Goal: Task Accomplishment & Management: Use online tool/utility

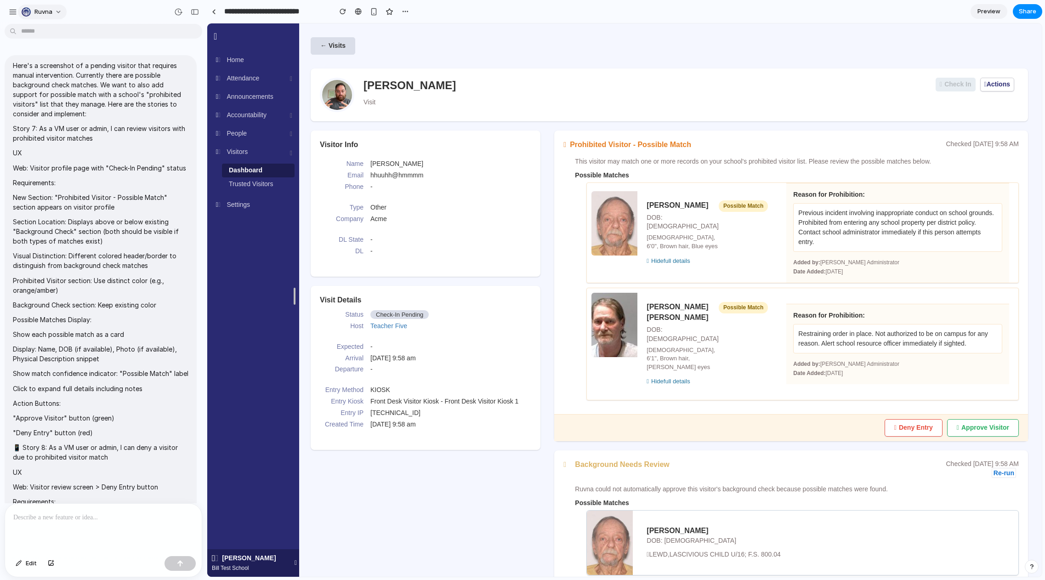
scroll to position [1146, 0]
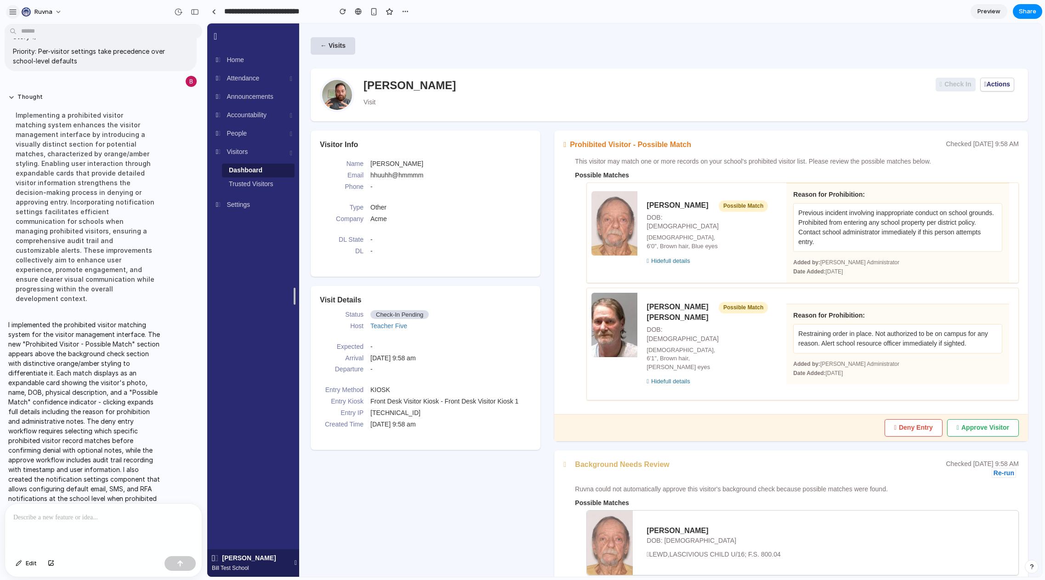
click at [11, 11] on div "button" at bounding box center [13, 12] width 8 height 8
click at [212, 14] on link at bounding box center [214, 12] width 14 height 14
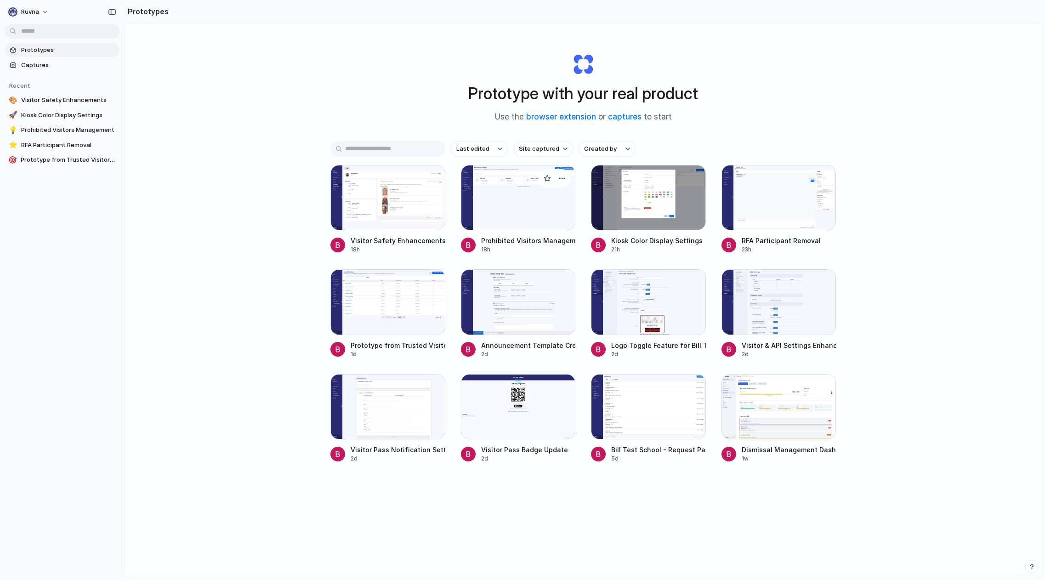
click at [536, 208] on div at bounding box center [518, 197] width 115 height 65
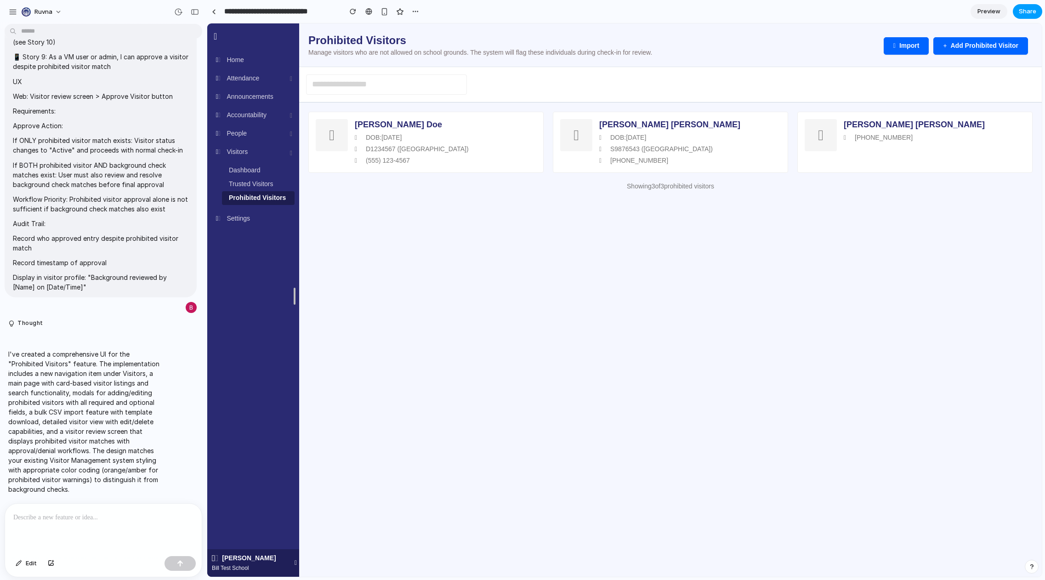
click at [1041, 10] on button "Share" at bounding box center [1027, 11] width 29 height 15
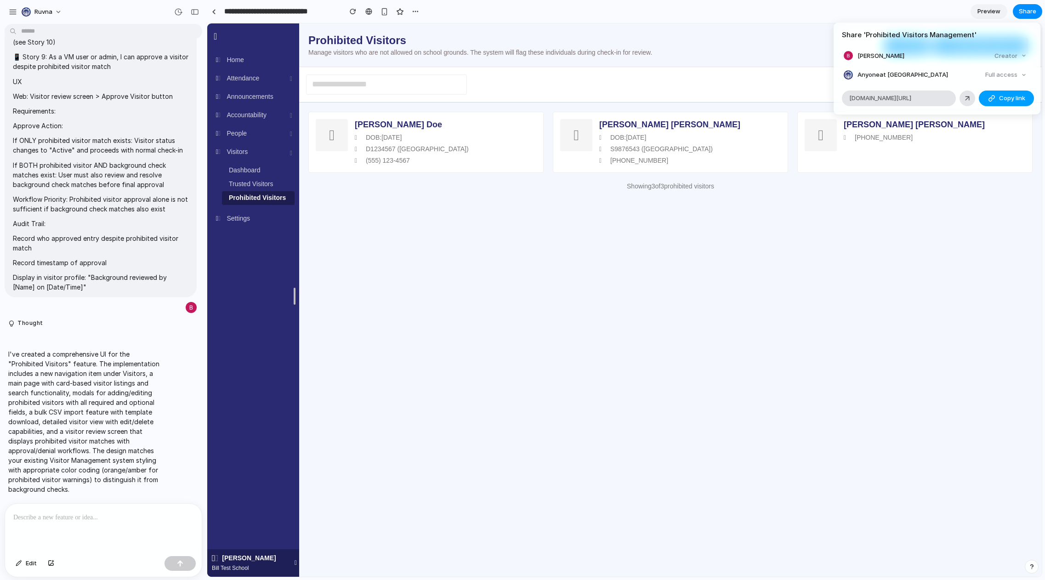
click at [1000, 96] on span "Copy link" at bounding box center [1012, 98] width 26 height 9
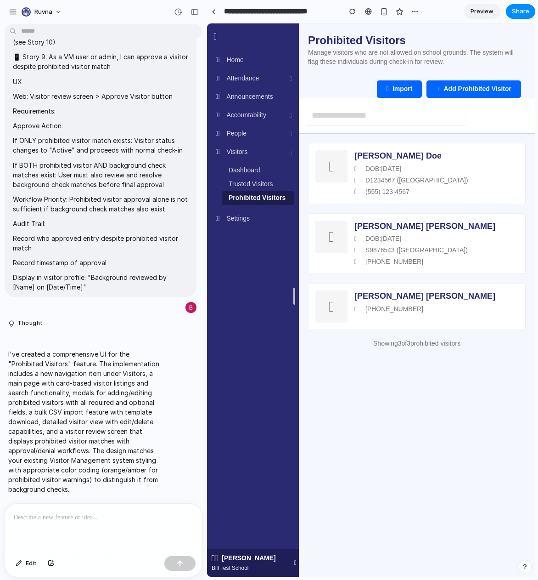
drag, startPoint x: 438, startPoint y: 13, endPoint x: 189, endPoint y: 21, distance: 248.7
click at [438, 13] on div "Share ' Prohibited Visitors Management ' Bill Farrell Creator Anyone at Ruvna F…" at bounding box center [269, 290] width 538 height 580
click at [195, 13] on div "button" at bounding box center [195, 12] width 8 height 6
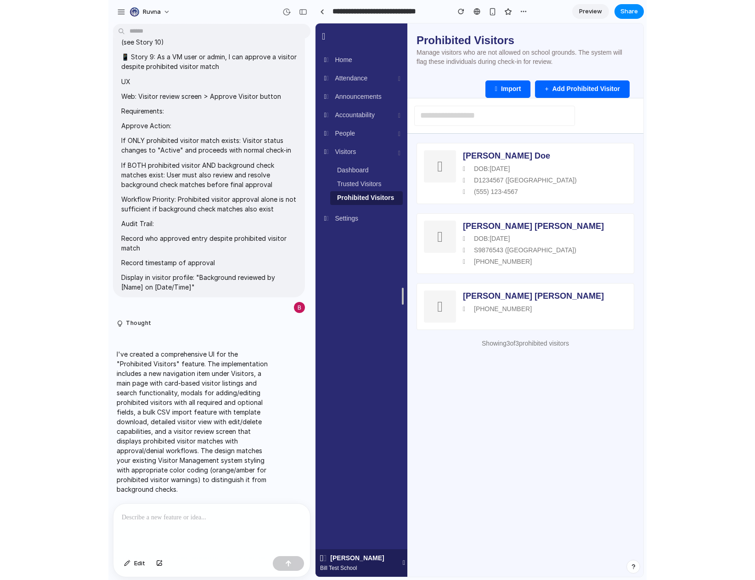
scroll to position [4273, 0]
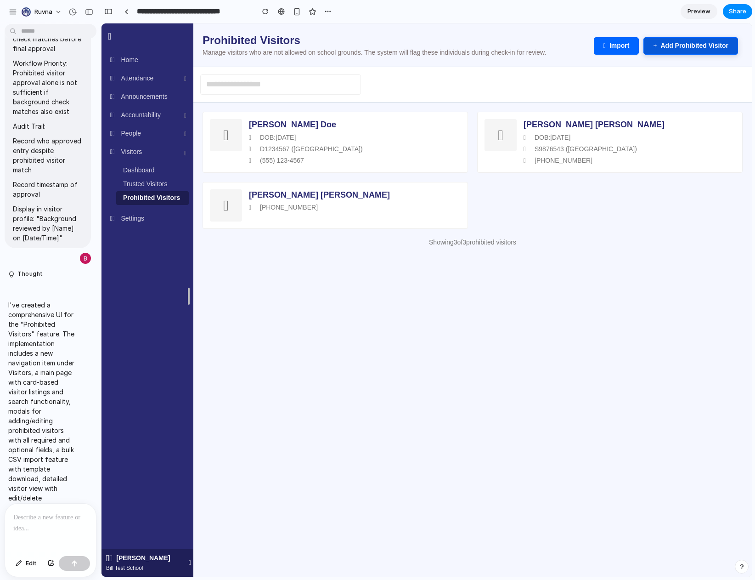
click at [689, 45] on button "Add Prohibited Visitor" at bounding box center [691, 45] width 95 height 17
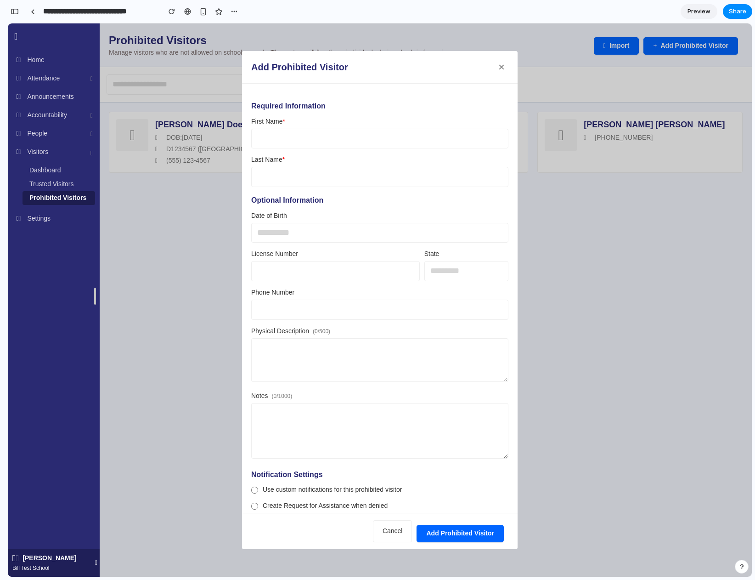
click at [299, 226] on input "text" at bounding box center [379, 233] width 257 height 20
click at [287, 239] on input "text" at bounding box center [379, 233] width 257 height 20
drag, startPoint x: 287, startPoint y: 239, endPoint x: 128, endPoint y: 268, distance: 162.0
click at [287, 239] on input "text" at bounding box center [379, 233] width 257 height 20
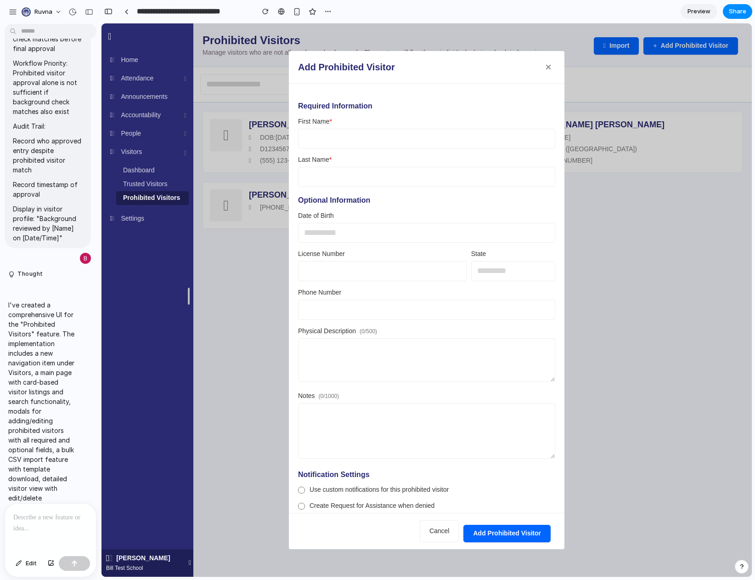
click at [302, 490] on div at bounding box center [301, 490] width 7 height 7
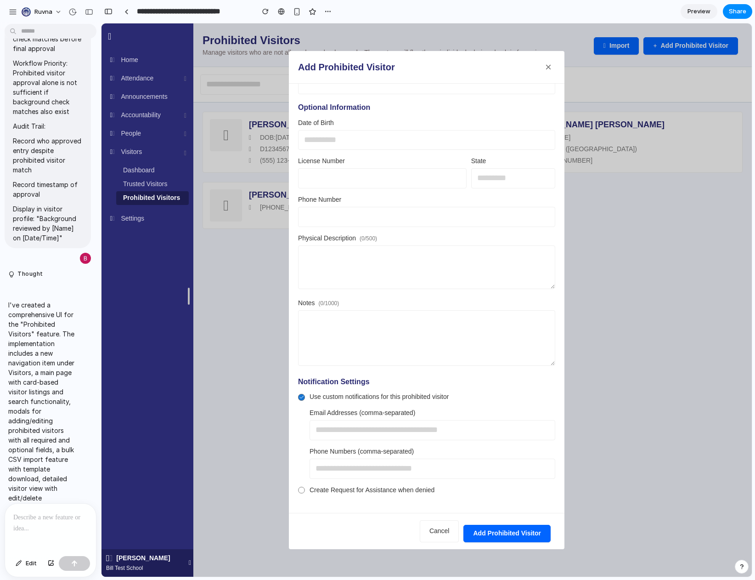
click at [303, 490] on div at bounding box center [301, 490] width 6 height 6
click at [306, 398] on label "Use custom notifications for this prohibited visitor" at bounding box center [426, 396] width 257 height 9
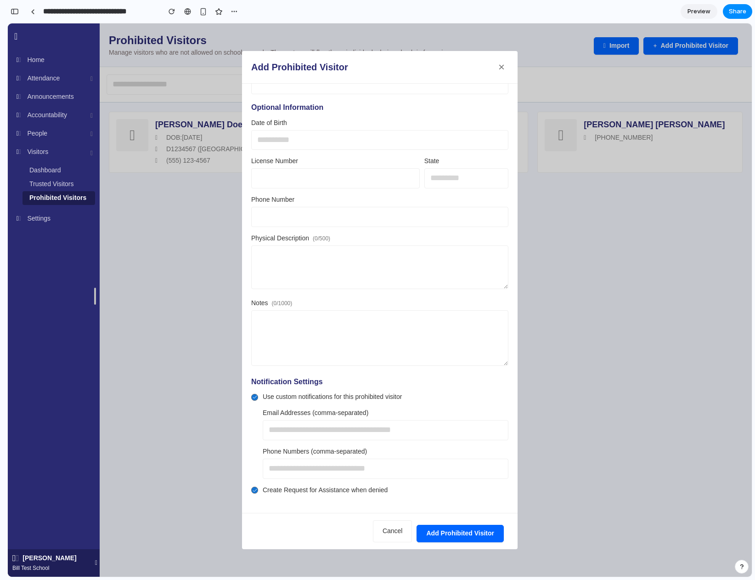
click at [506, 70] on button "×" at bounding box center [502, 67] width 14 height 14
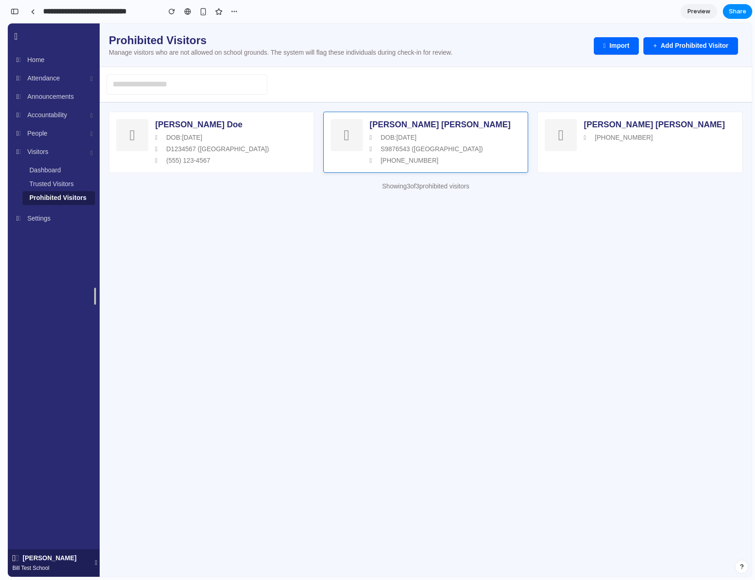
click at [482, 145] on div "S9876543 (NY)" at bounding box center [446, 149] width 152 height 9
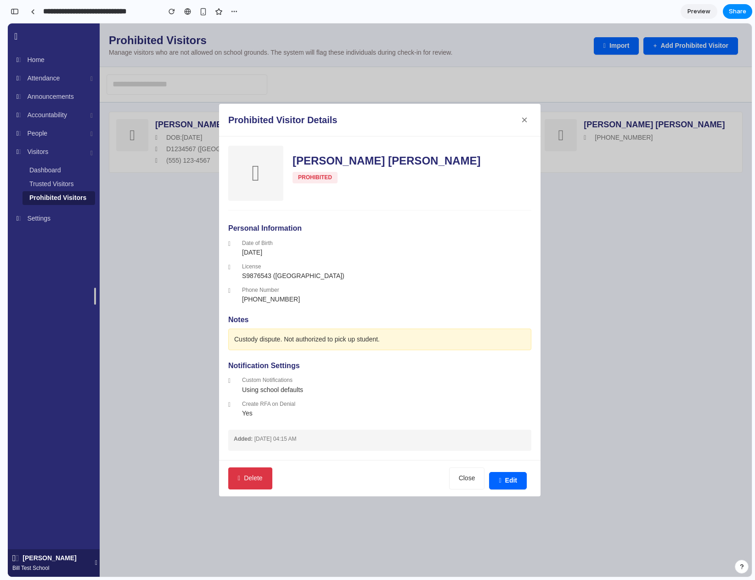
click at [251, 473] on button "Delete" at bounding box center [250, 478] width 44 height 22
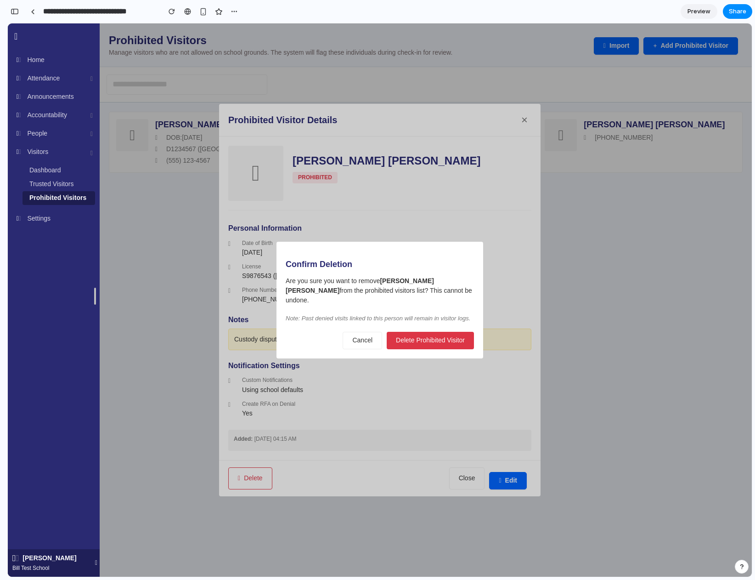
click at [431, 340] on button "Delete Prohibited Visitor" at bounding box center [430, 340] width 87 height 17
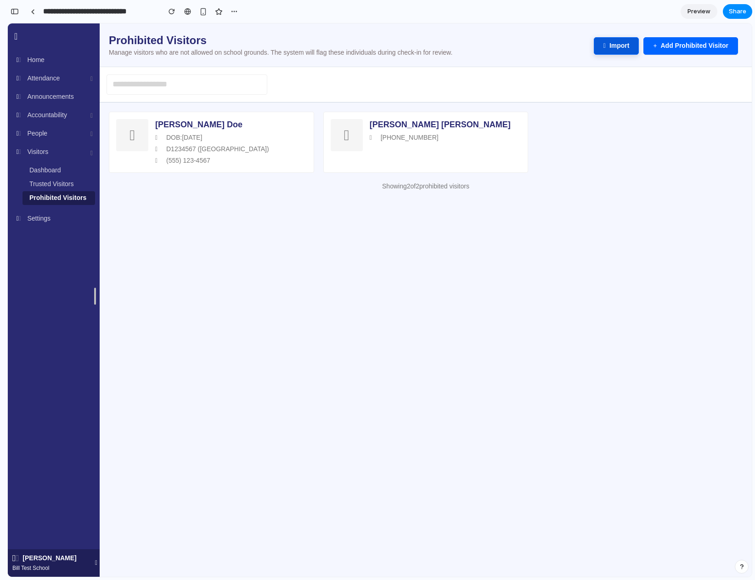
click at [608, 47] on button "Import" at bounding box center [616, 45] width 45 height 17
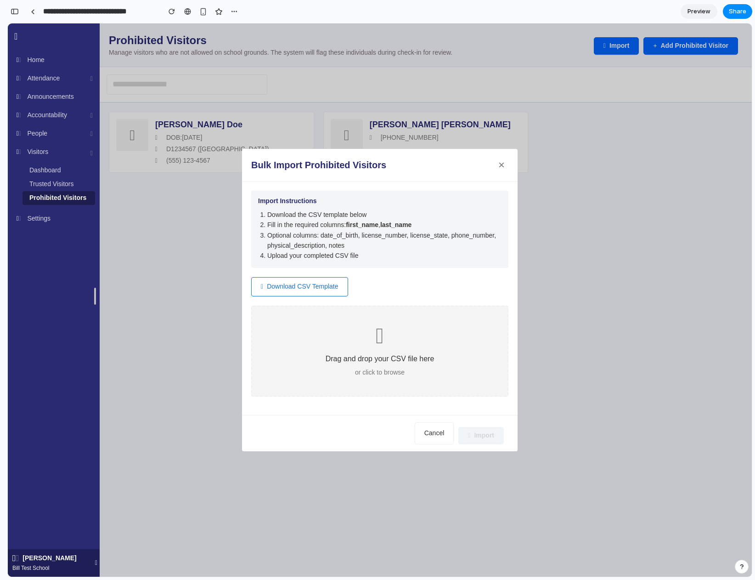
click at [502, 169] on button "×" at bounding box center [502, 165] width 14 height 14
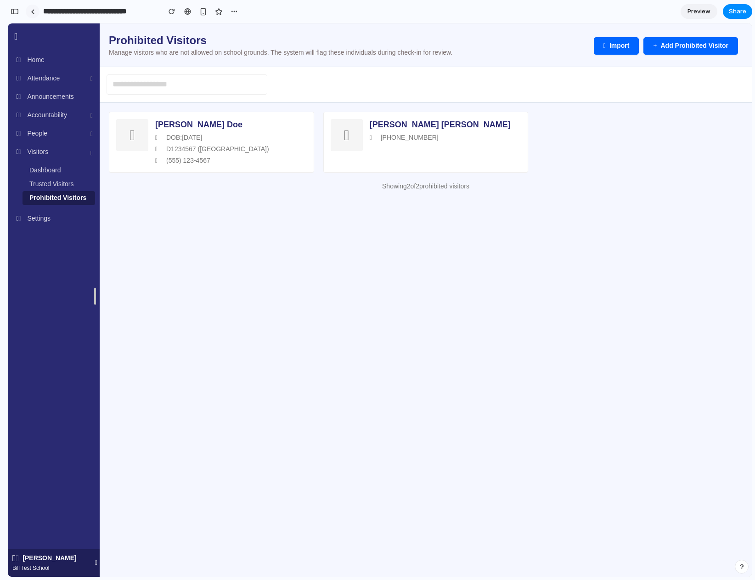
click at [31, 12] on div at bounding box center [33, 11] width 4 height 5
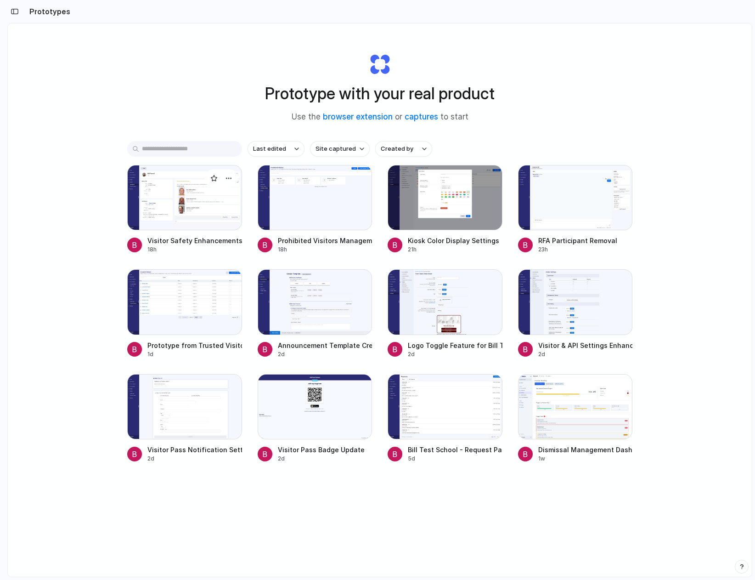
click at [223, 199] on div at bounding box center [184, 197] width 115 height 65
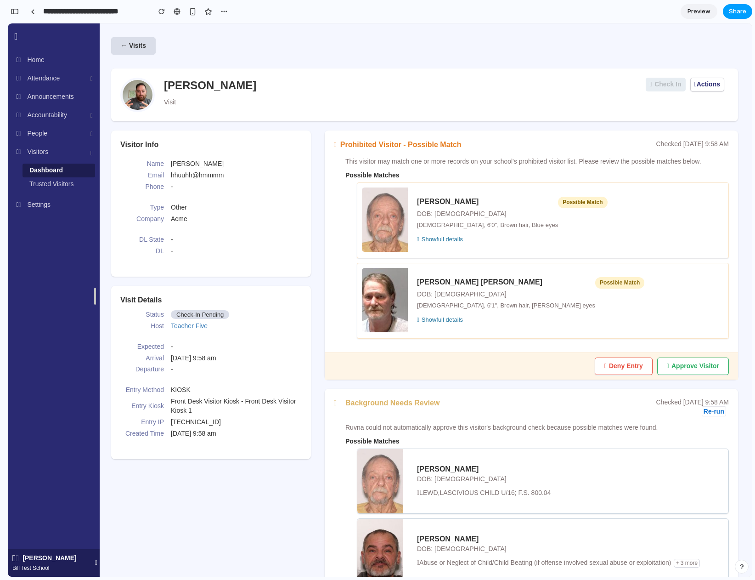
click at [733, 14] on span "Share" at bounding box center [737, 11] width 17 height 9
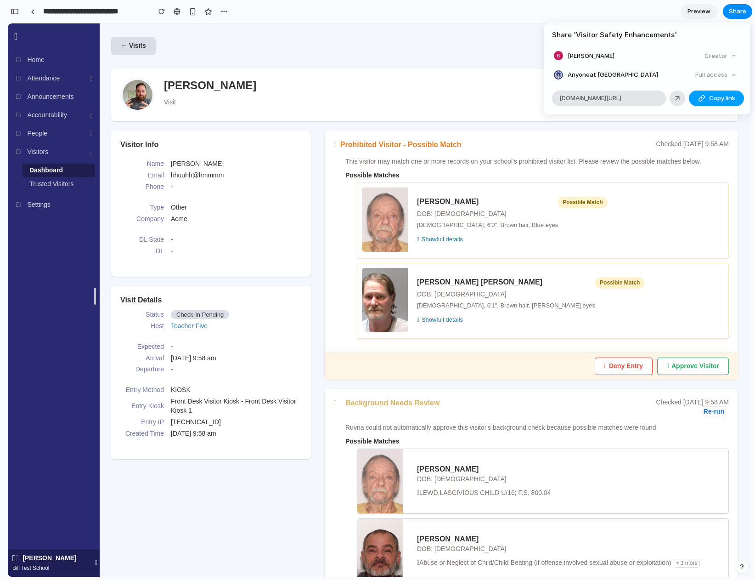
click at [719, 100] on span "Copy link" at bounding box center [722, 98] width 26 height 9
click at [454, 324] on div "Share ' Visitor Safety Enhancements ' Bill Farrell Creator Anyone at Ruvna Full…" at bounding box center [377, 290] width 755 height 580
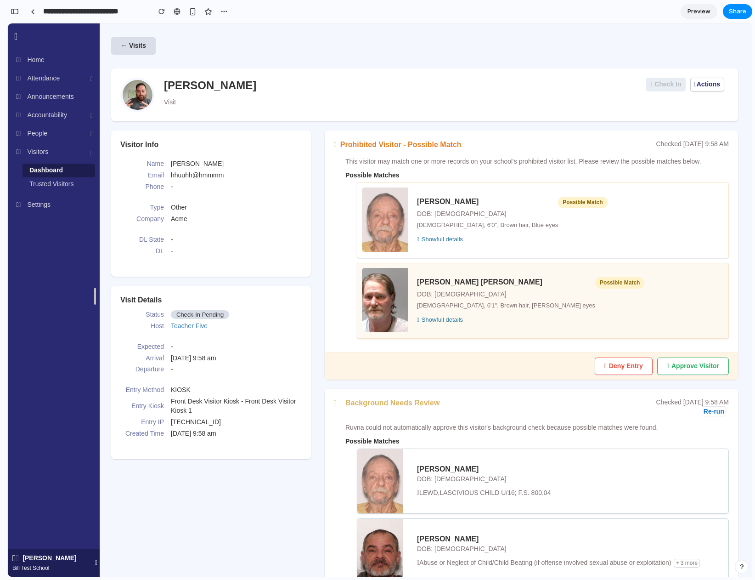
click at [452, 321] on div "Show full details" at bounding box center [530, 320] width 227 height 9
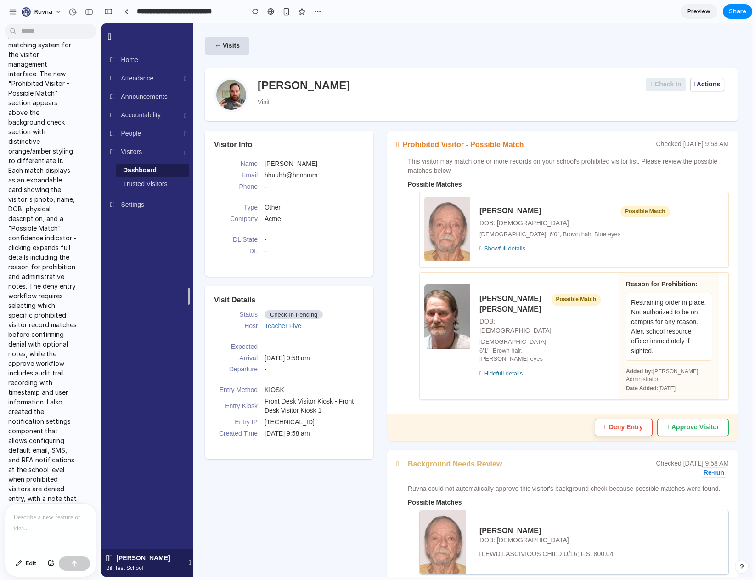
click at [622, 422] on button "Deny Entry" at bounding box center [624, 427] width 58 height 17
click at [608, 420] on button "Deny Entry" at bounding box center [624, 427] width 58 height 17
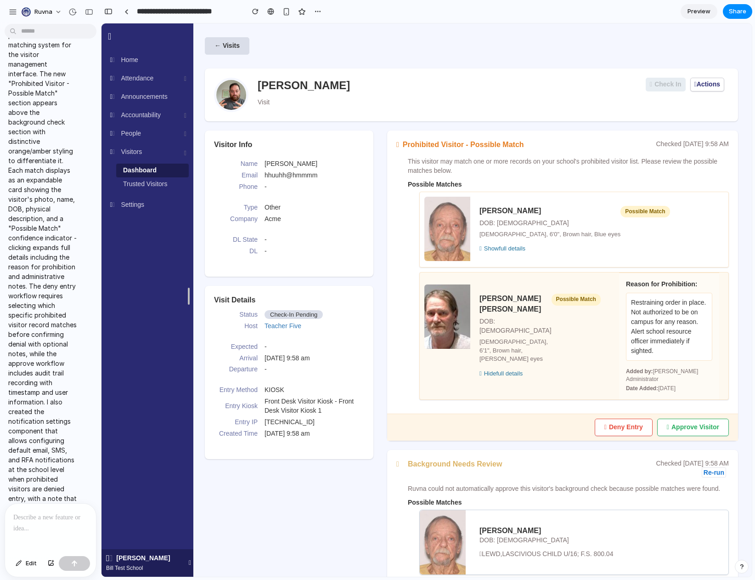
click at [564, 319] on div "J. Michael Smith DOB: 03/15/1975 Male, 6'1", Brown hair, Hazel eyes Possible Ma…" at bounding box center [540, 335] width 140 height 102
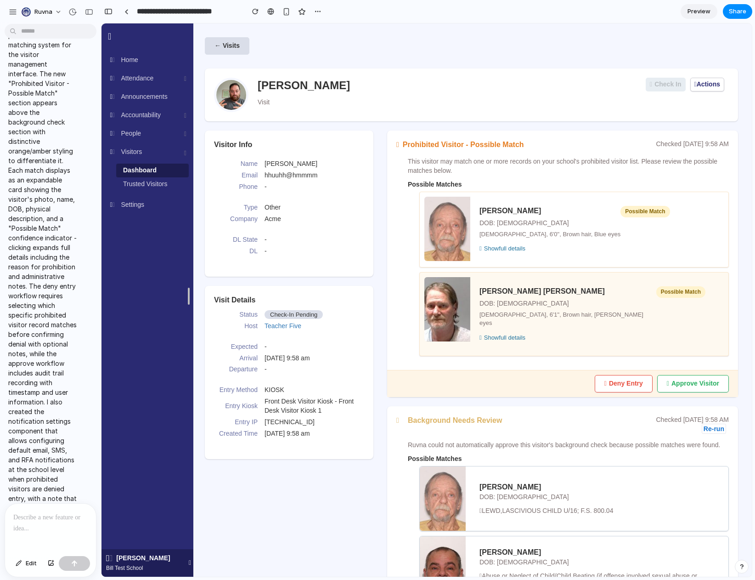
click at [564, 319] on div "J. Michael Smith DOB: 03/15/1975 Male, 6'1", Brown hair, Hazel eyes" at bounding box center [568, 308] width 177 height 44
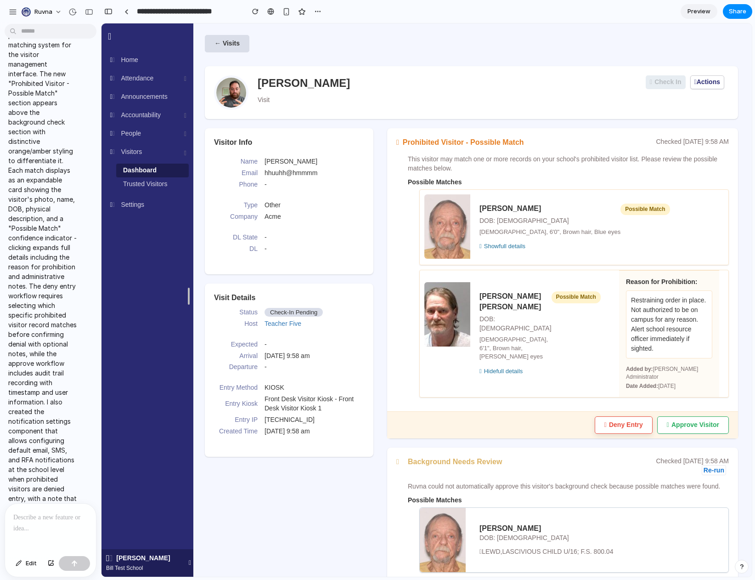
click at [619, 421] on button "Deny Entry" at bounding box center [624, 424] width 58 height 17
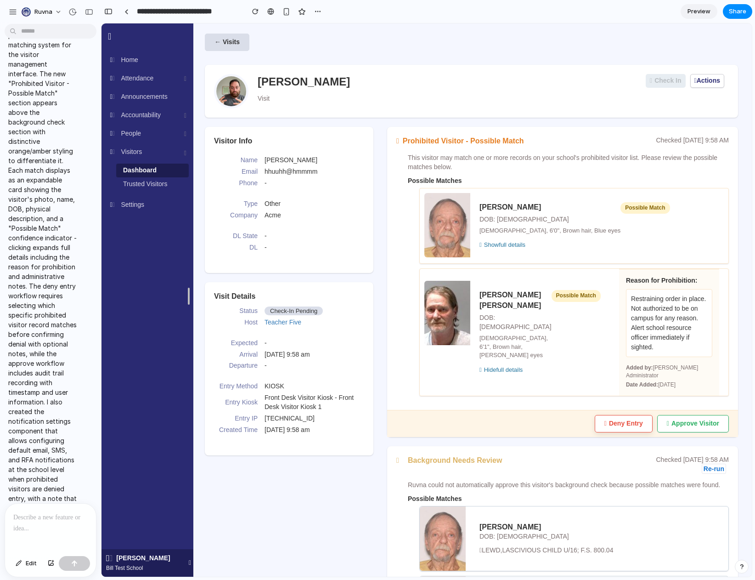
click at [619, 421] on button "Deny Entry" at bounding box center [624, 423] width 58 height 17
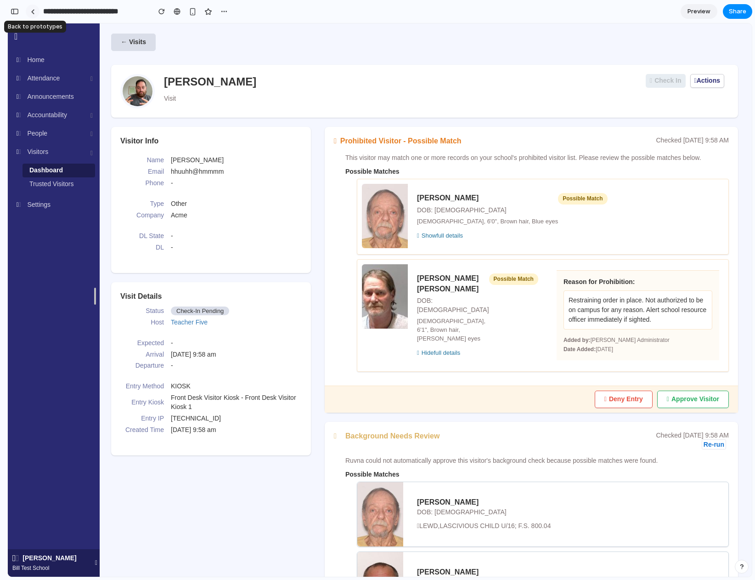
click at [36, 13] on link at bounding box center [33, 12] width 14 height 14
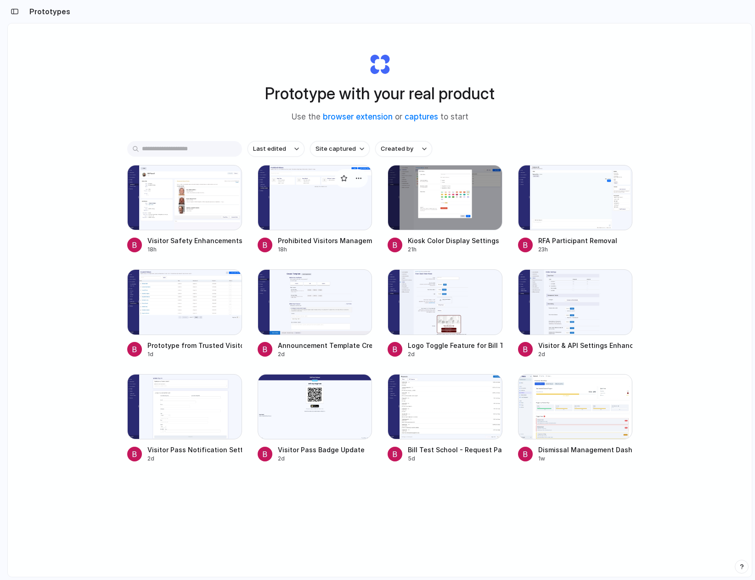
click at [311, 190] on div at bounding box center [315, 197] width 115 height 65
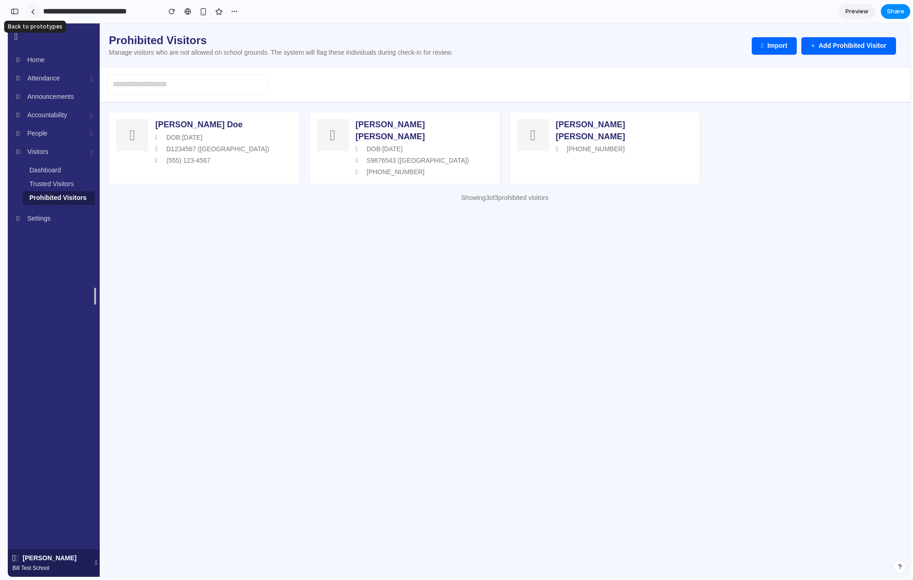
click at [37, 14] on link at bounding box center [33, 12] width 14 height 14
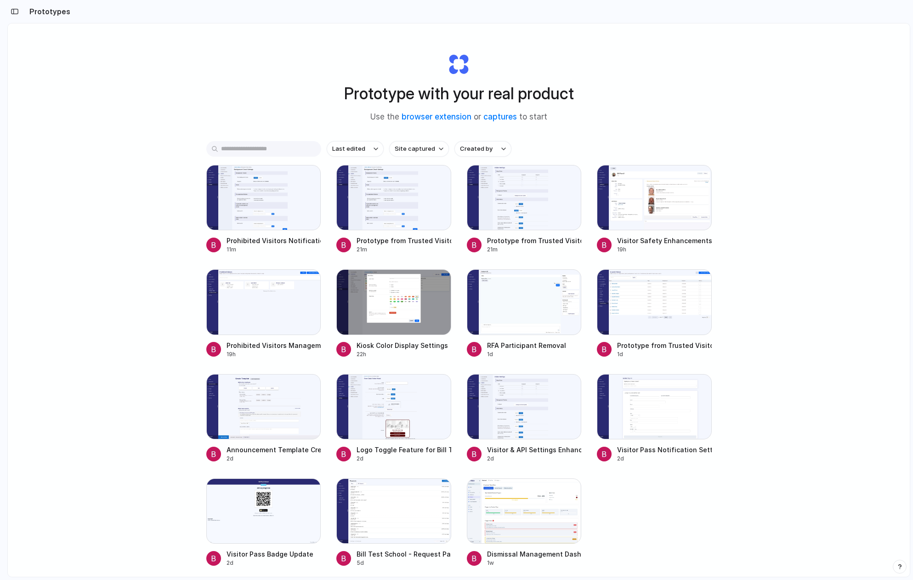
click at [390, 45] on div "Prototype with your real product Use the browser extension or captures to start" at bounding box center [459, 83] width 368 height 99
click at [277, 155] on input "text" at bounding box center [263, 149] width 115 height 16
click at [306, 193] on div at bounding box center [263, 197] width 115 height 65
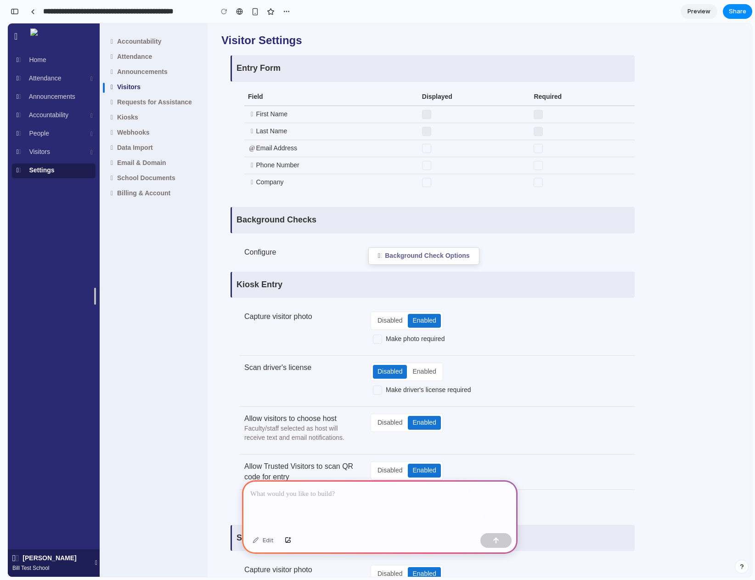
click at [424, 254] on link "Background Check Options" at bounding box center [423, 255] width 111 height 17
click at [409, 259] on link "Background Check Options" at bounding box center [423, 255] width 111 height 17
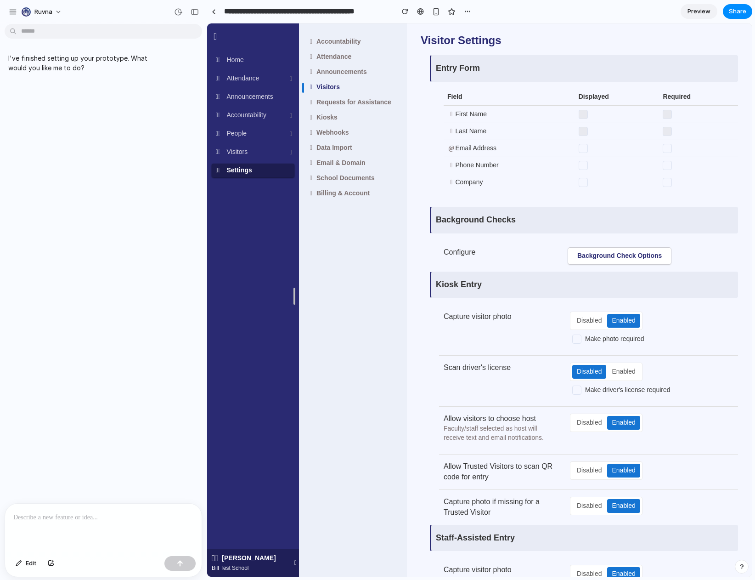
click at [146, 526] on div at bounding box center [103, 528] width 197 height 49
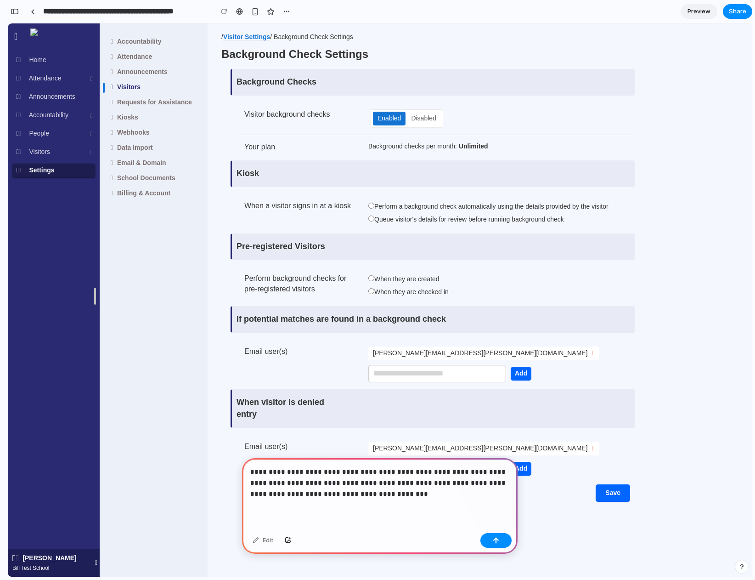
click at [300, 494] on p "**********" at bounding box center [379, 482] width 259 height 33
click at [374, 504] on div "**********" at bounding box center [380, 493] width 276 height 71
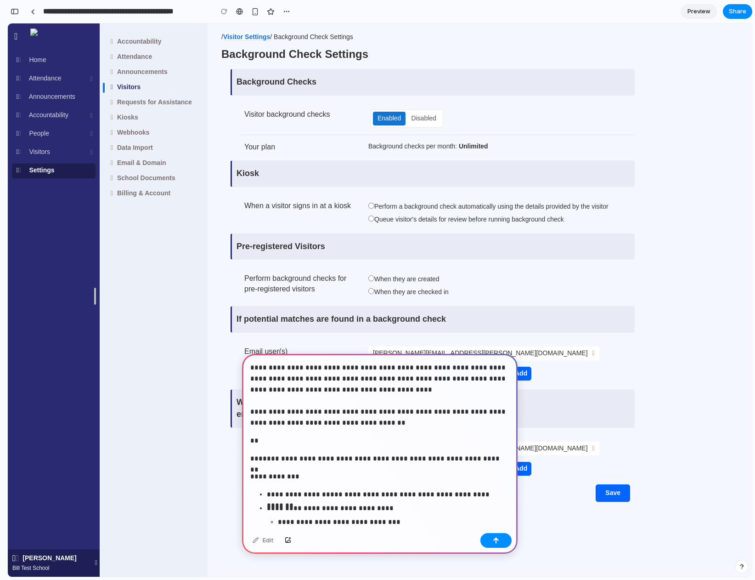
click at [262, 404] on p "**********" at bounding box center [379, 395] width 259 height 66
click at [494, 537] on div "button" at bounding box center [496, 540] width 6 height 6
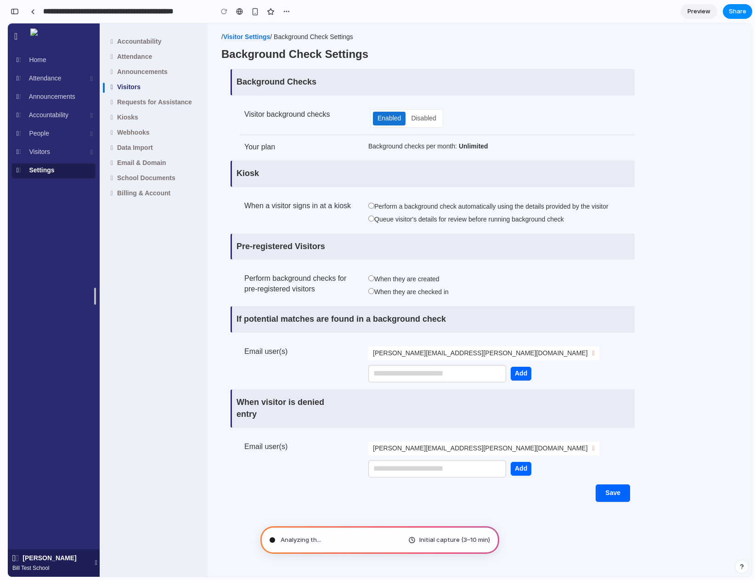
type input "**********"
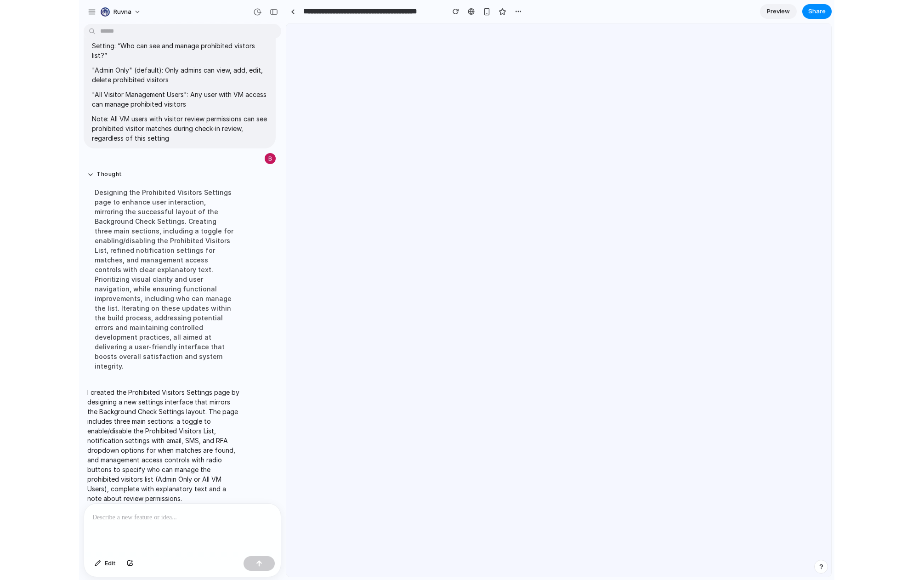
scroll to position [0, 0]
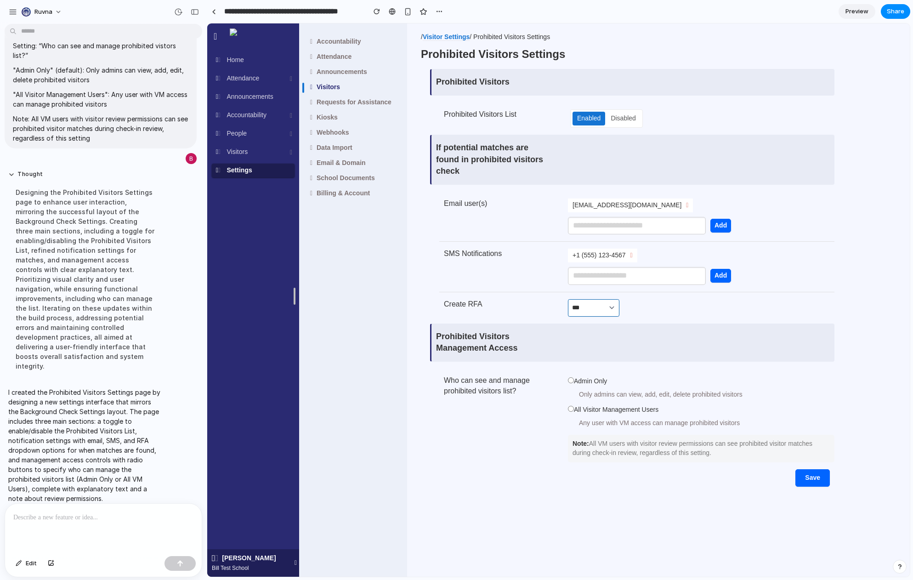
click at [609, 315] on select "**********" at bounding box center [593, 307] width 51 height 17
click at [755, 11] on span "Share" at bounding box center [895, 11] width 17 height 9
click at [755, 98] on span "Copy link" at bounding box center [880, 98] width 26 height 9
click at [623, 116] on div "Disabled" at bounding box center [623, 119] width 34 height 14
click at [619, 119] on div "Disabled" at bounding box center [623, 119] width 34 height 14
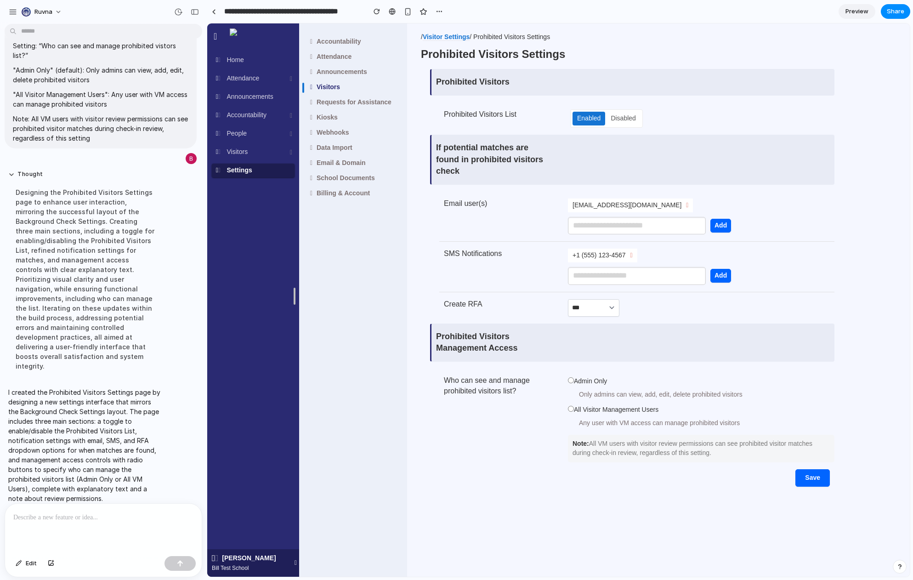
click at [591, 119] on div "Enabled" at bounding box center [588, 119] width 33 height 14
click at [668, 220] on input "text" at bounding box center [637, 225] width 138 height 17
type input "**********"
click at [725, 228] on button "Add" at bounding box center [720, 226] width 21 height 14
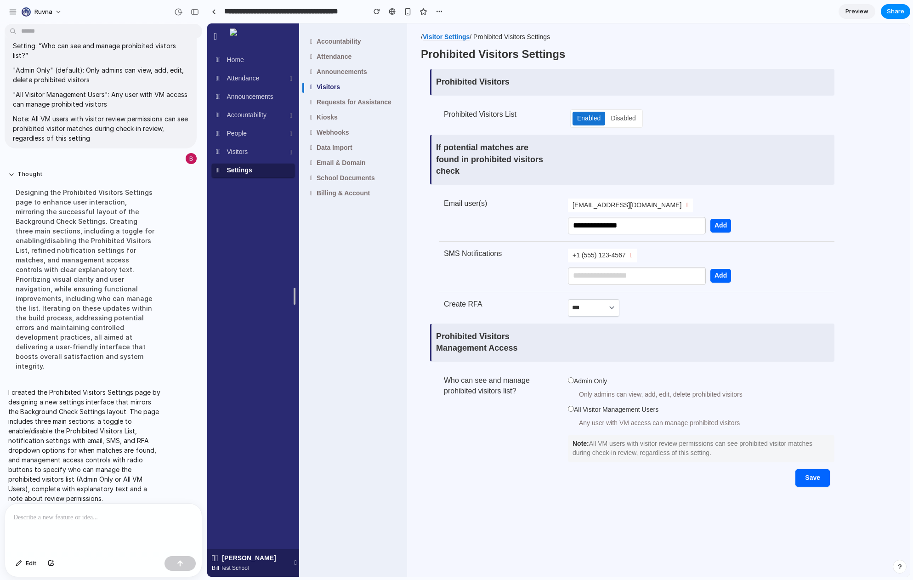
drag, startPoint x: 725, startPoint y: 228, endPoint x: 641, endPoint y: 285, distance: 100.5
click at [723, 230] on button "Add" at bounding box center [720, 226] width 21 height 14
click at [640, 282] on div "SMS Notifications +1 (555) 123-4567 Add" at bounding box center [636, 270] width 395 height 43
click at [641, 278] on input "text" at bounding box center [637, 275] width 138 height 17
click at [637, 260] on div "+1 (555) 123-4567" at bounding box center [602, 256] width 69 height 14
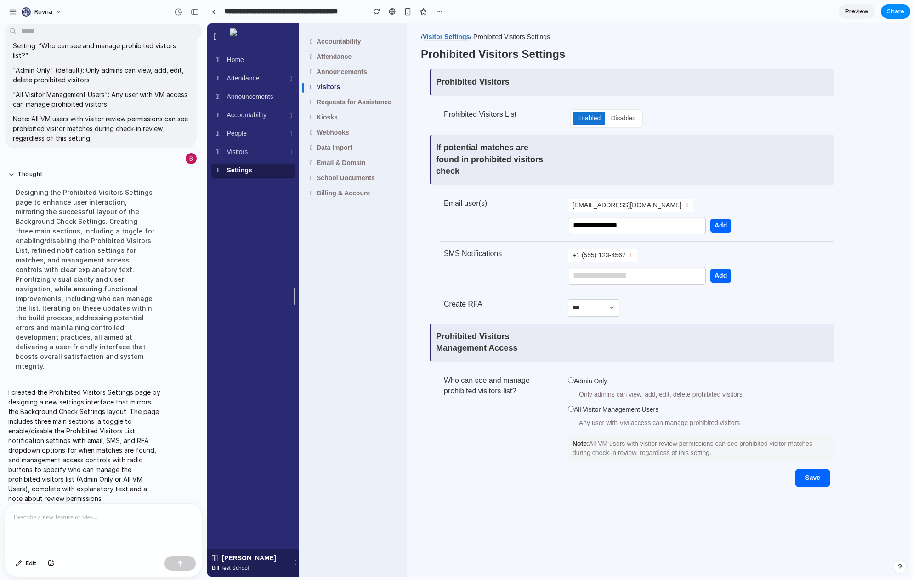
click at [633, 257] on icon at bounding box center [631, 255] width 2 height 6
click at [632, 274] on input "text" at bounding box center [637, 275] width 138 height 17
drag, startPoint x: 769, startPoint y: 283, endPoint x: 705, endPoint y: 302, distance: 66.3
click at [755, 283] on div "Add" at bounding box center [701, 275] width 266 height 17
click at [604, 310] on select "**********" at bounding box center [593, 307] width 51 height 17
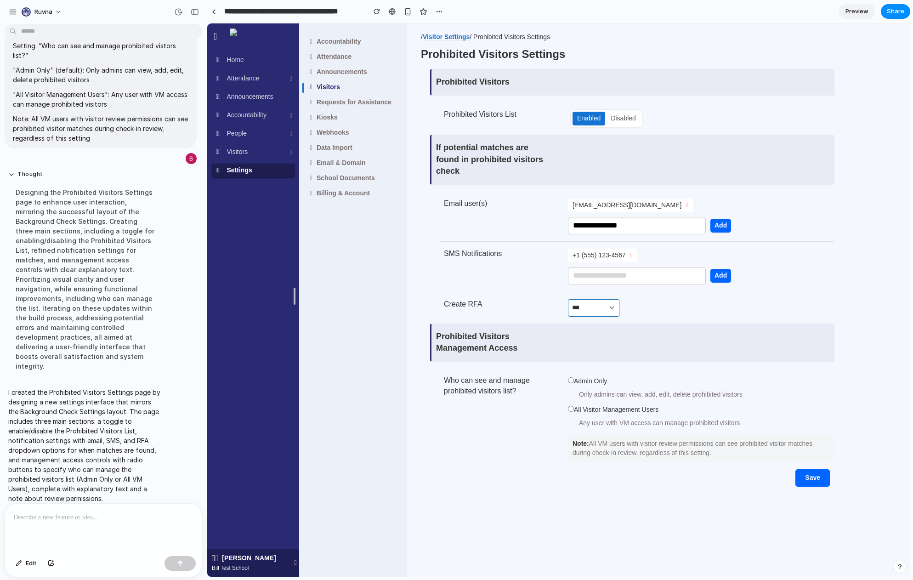
click at [568, 299] on select "**********" at bounding box center [593, 307] width 51 height 17
click at [703, 316] on div "**********" at bounding box center [636, 278] width 395 height 418
click at [403, 120] on div "Accountability Attendance Announcements Visitors Requests for Assistance Kiosks…" at bounding box center [352, 299] width 110 height 553
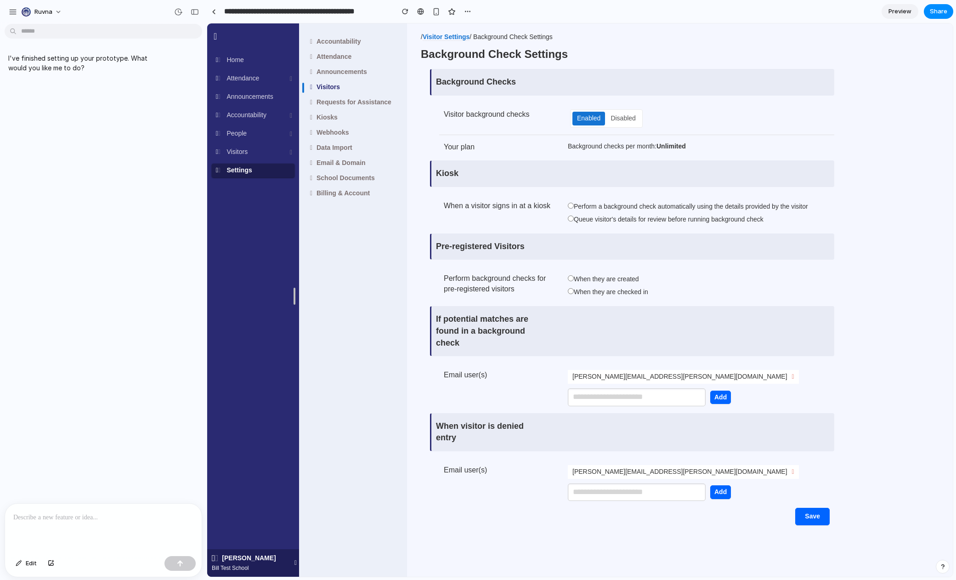
click at [538, 158] on div "Accountability Attendance Announcements Visitors Requests for Assistance Kiosks…" at bounding box center [580, 286] width 746 height 506
